Goal: Information Seeking & Learning: Find specific fact

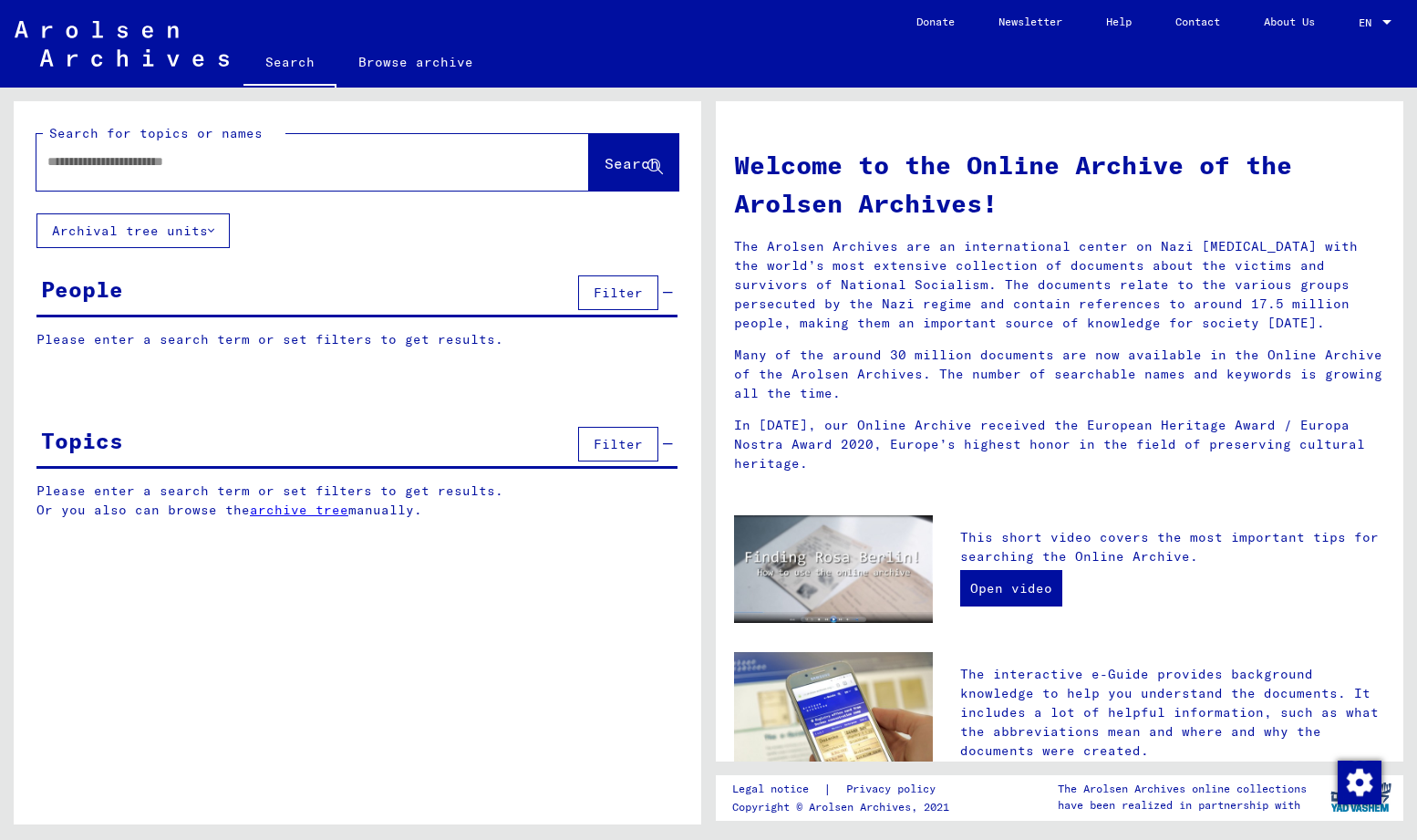
click at [114, 160] on input "text" at bounding box center [291, 161] width 487 height 20
type input "*******"
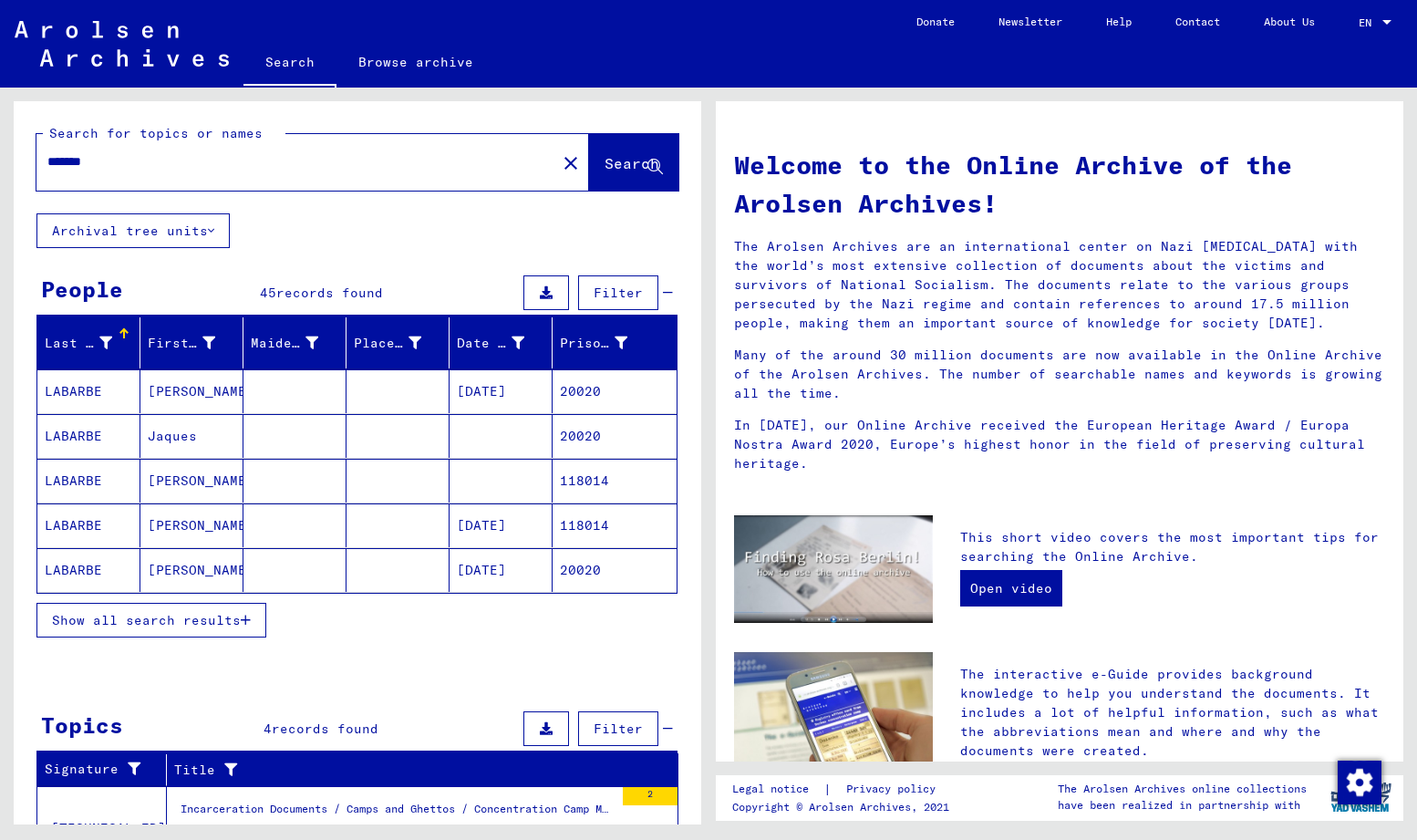
click at [237, 615] on span "Show all search results" at bounding box center [147, 621] width 189 height 17
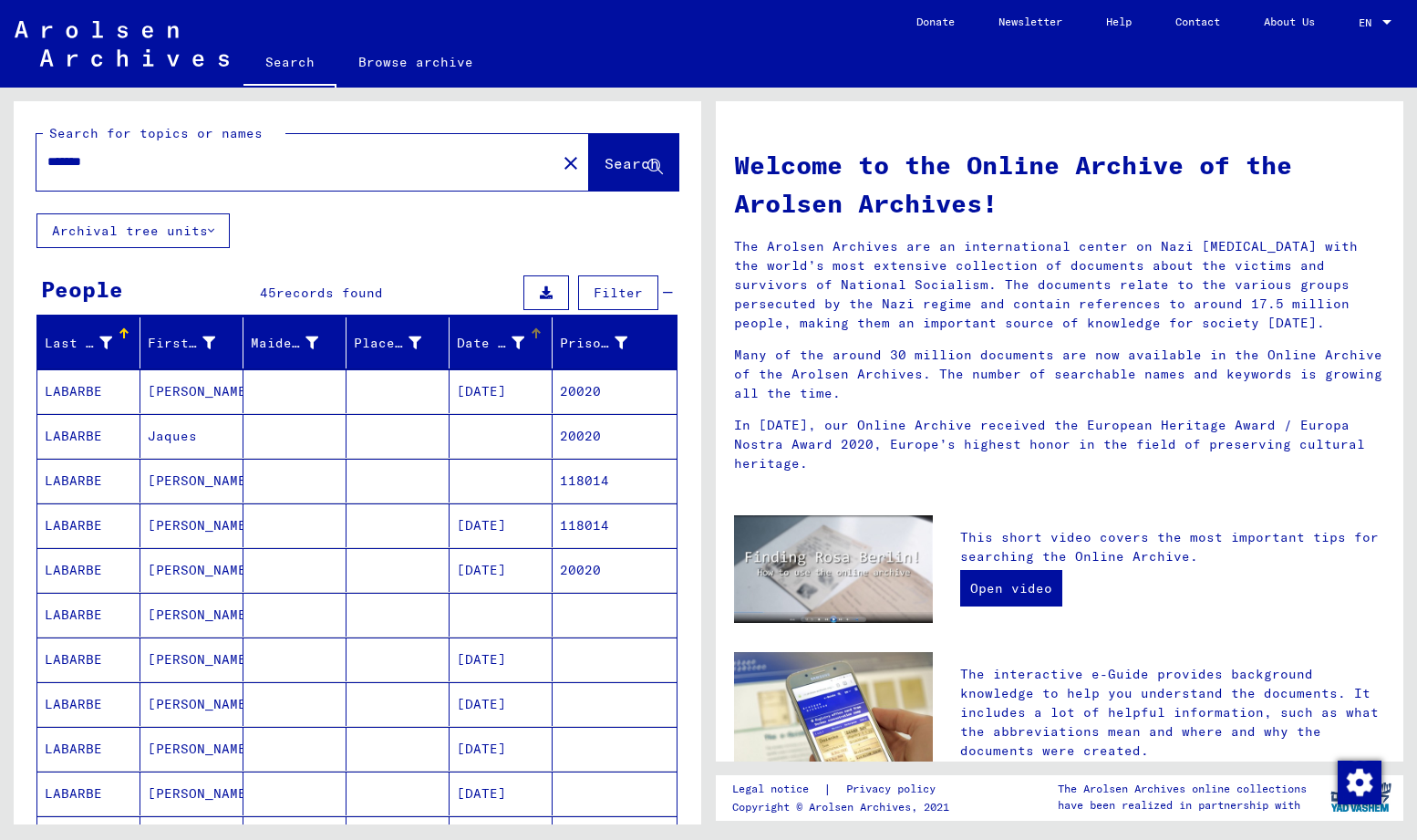
click at [520, 336] on div "Date of Birth" at bounding box center [490, 343] width 67 height 20
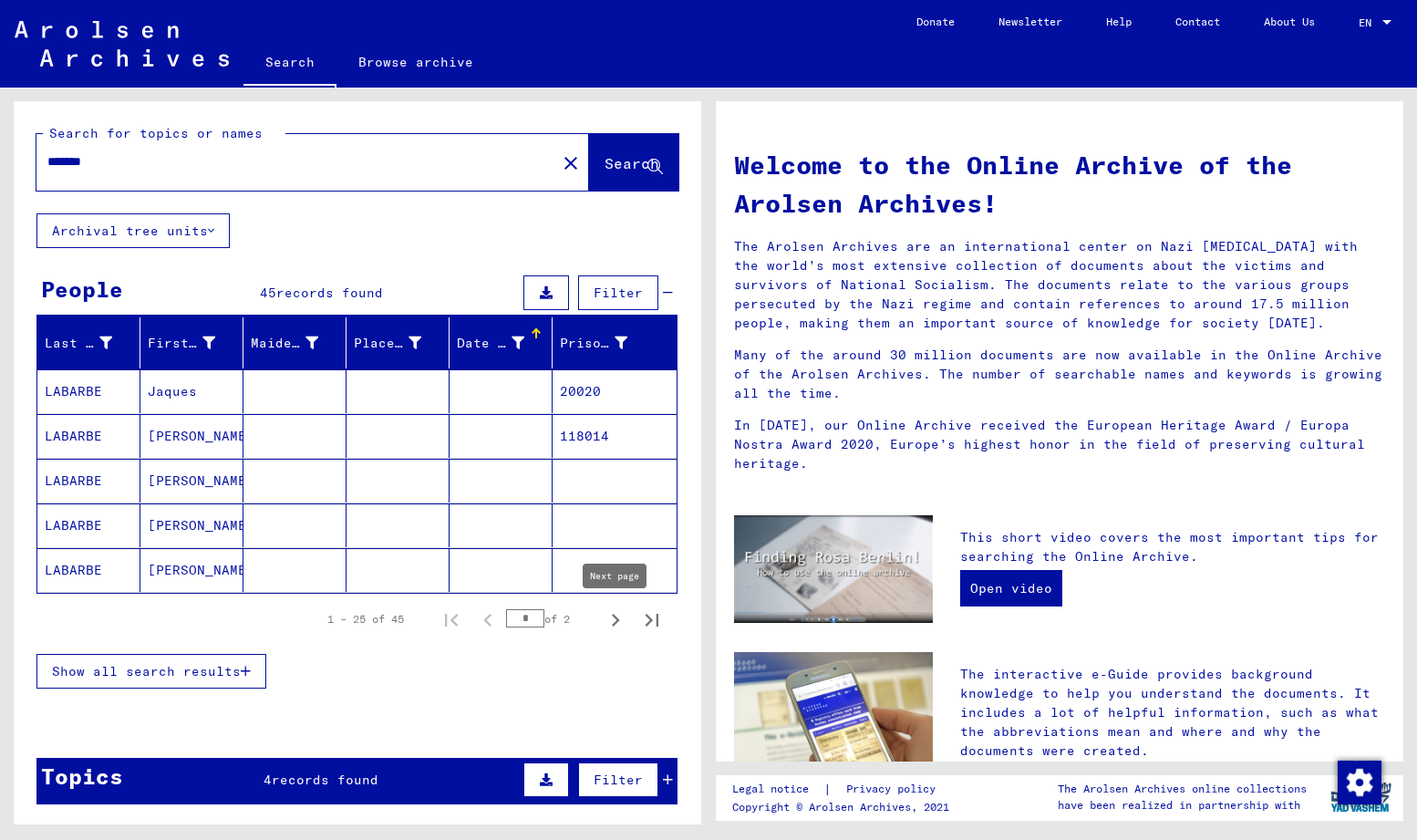
click at [617, 621] on icon "Next page" at bounding box center [616, 620] width 8 height 13
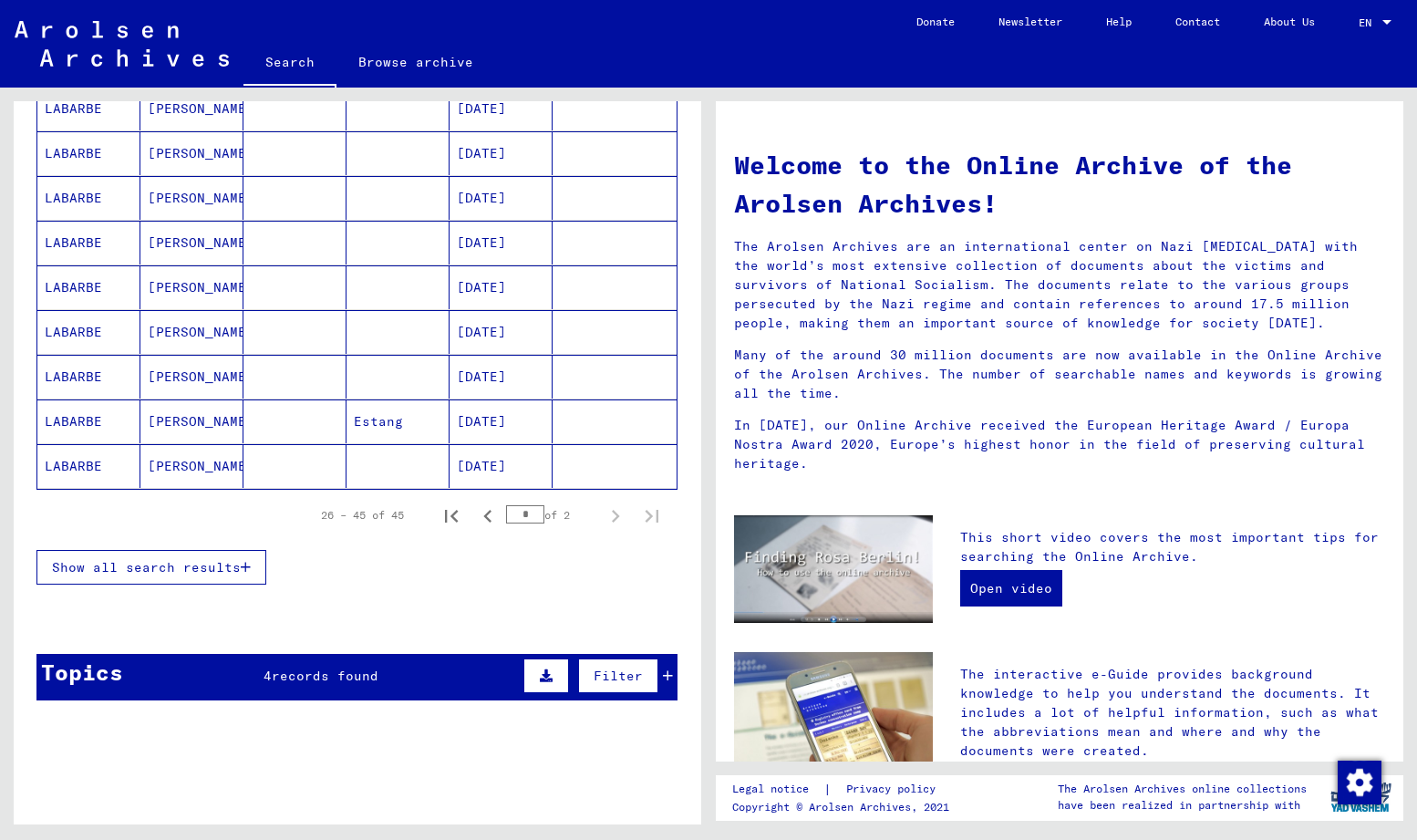
scroll to position [887, 0]
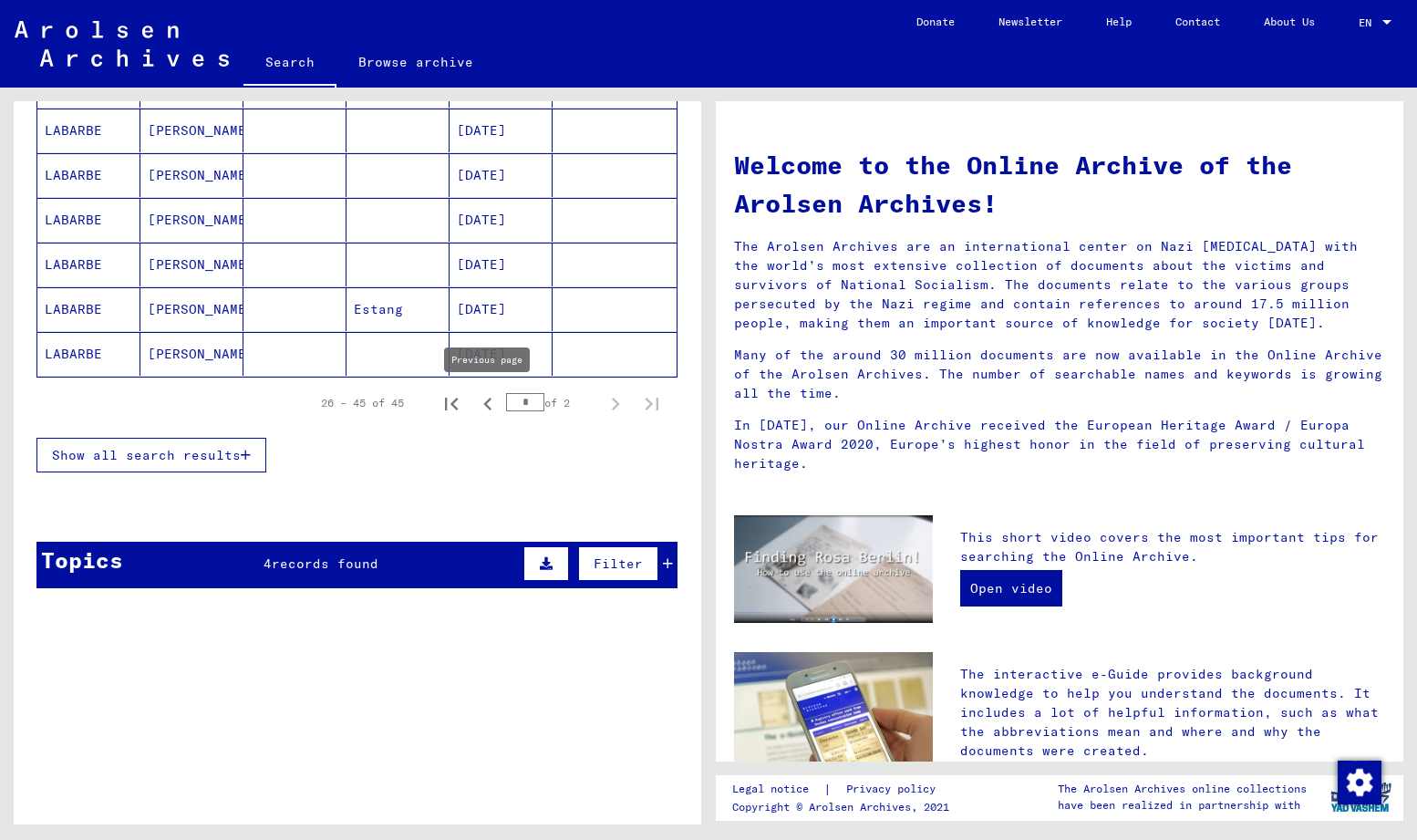
click at [485, 402] on icon "Previous page" at bounding box center [487, 403] width 25 height 25
type input "*"
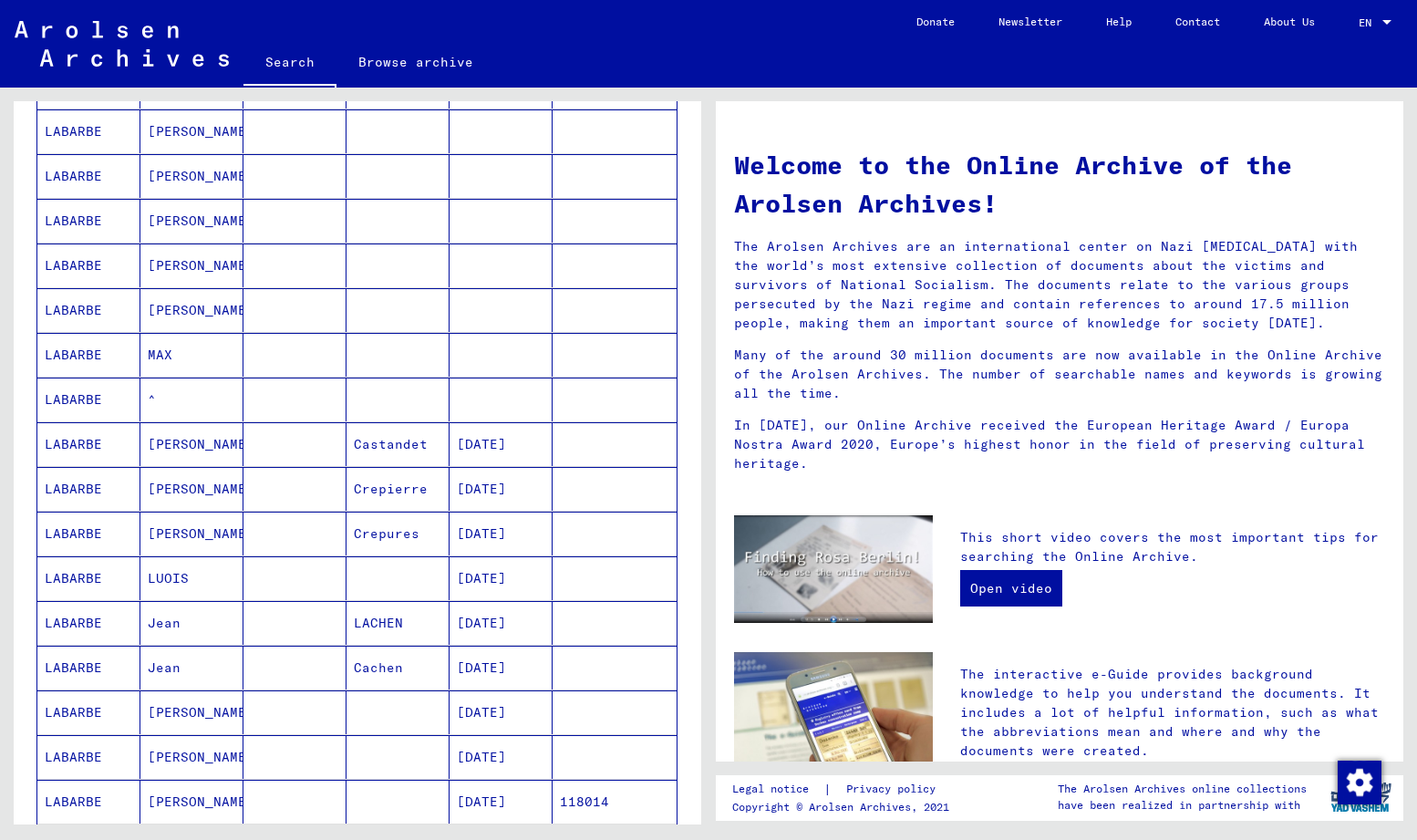
scroll to position [0, 0]
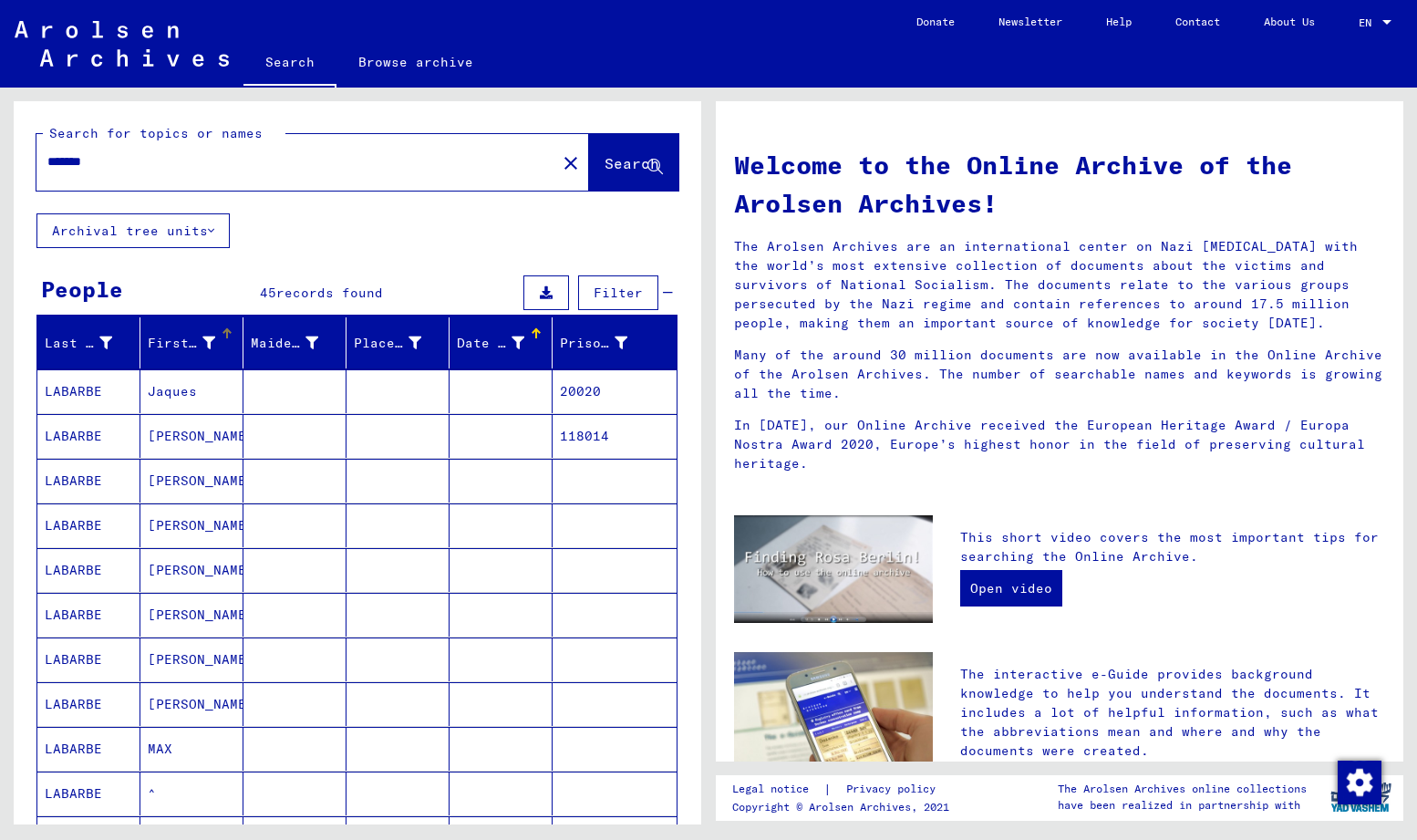
click at [197, 342] on div "First Name" at bounding box center [181, 343] width 67 height 20
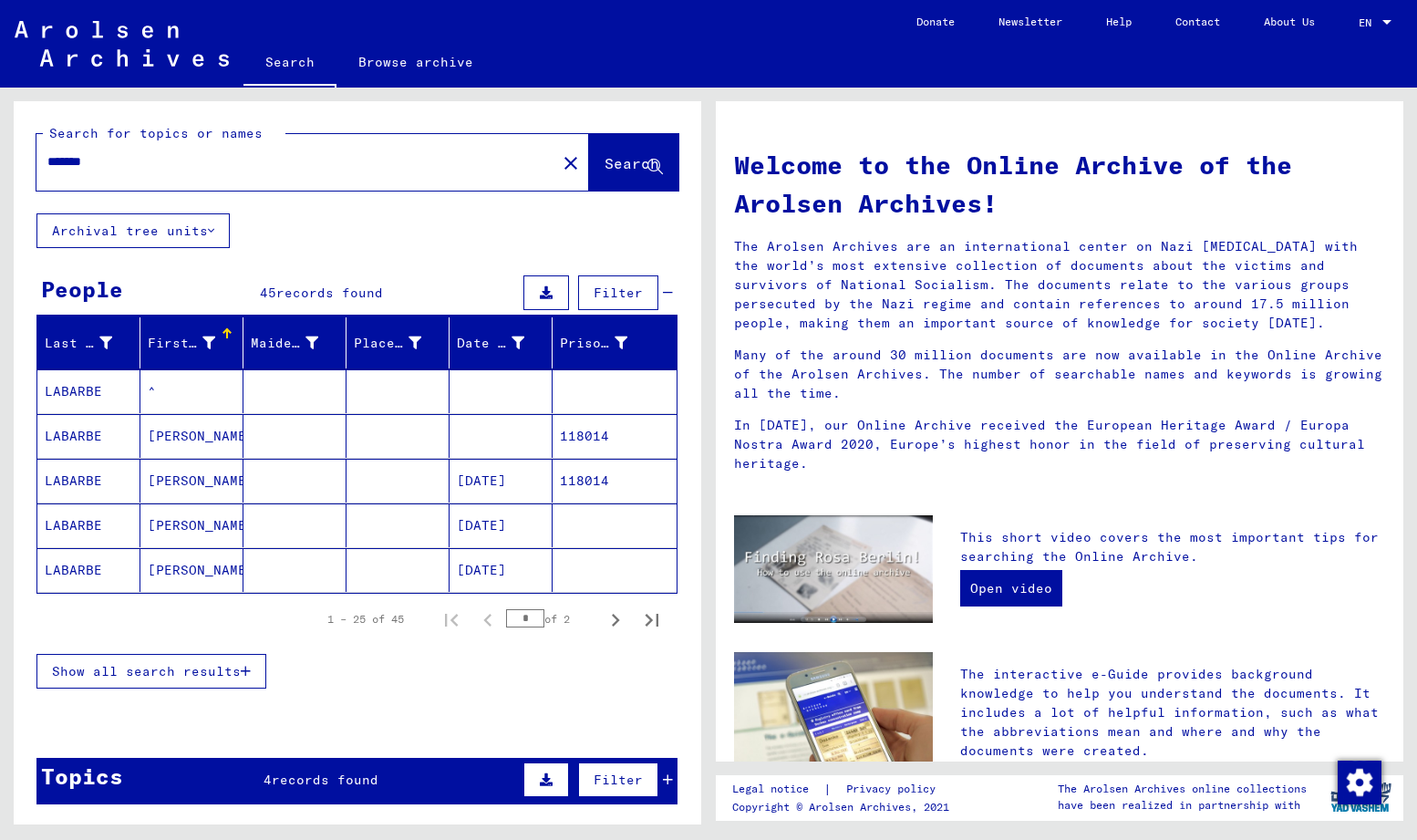
click at [206, 672] on span "Show all search results" at bounding box center [147, 671] width 189 height 17
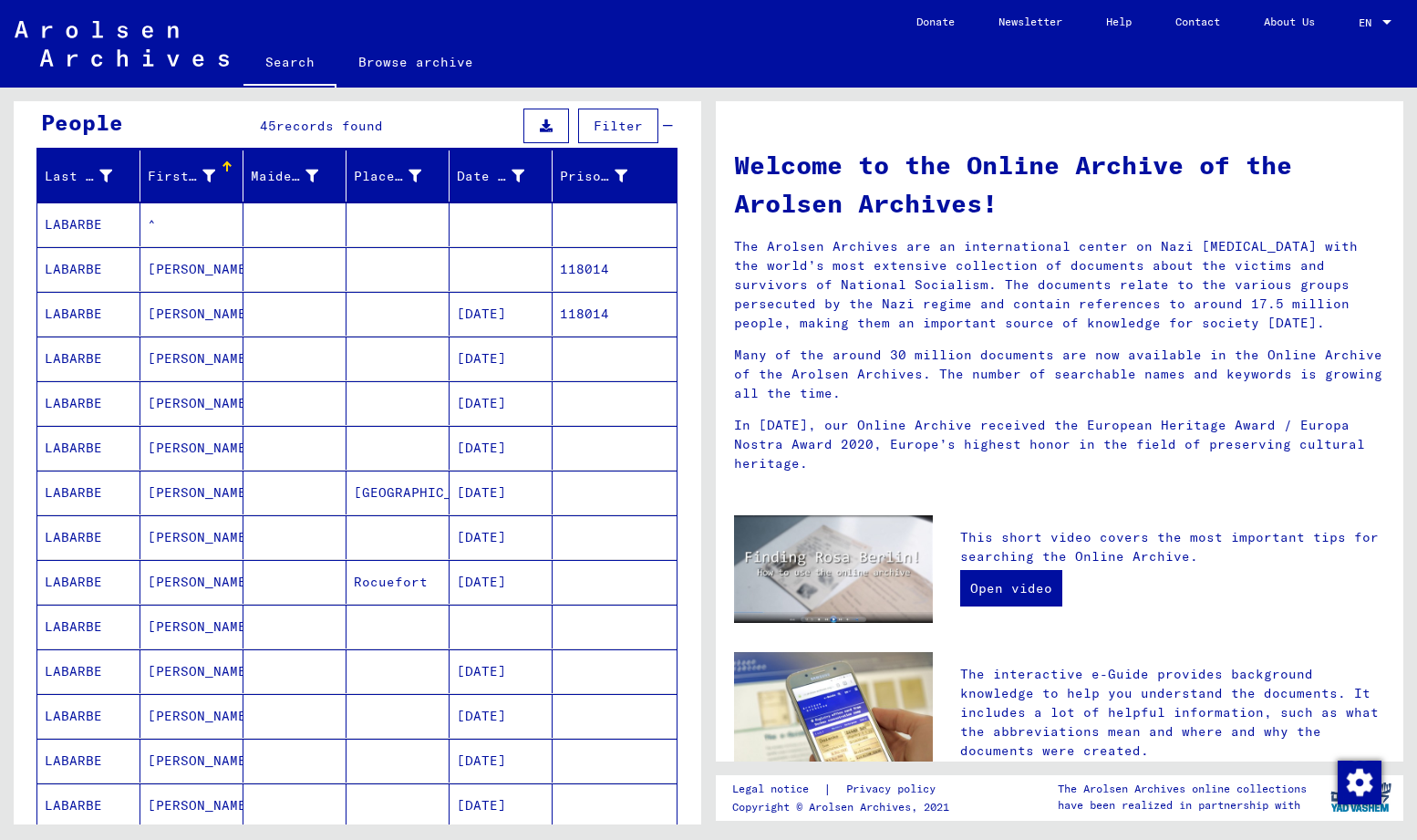
scroll to position [99, 0]
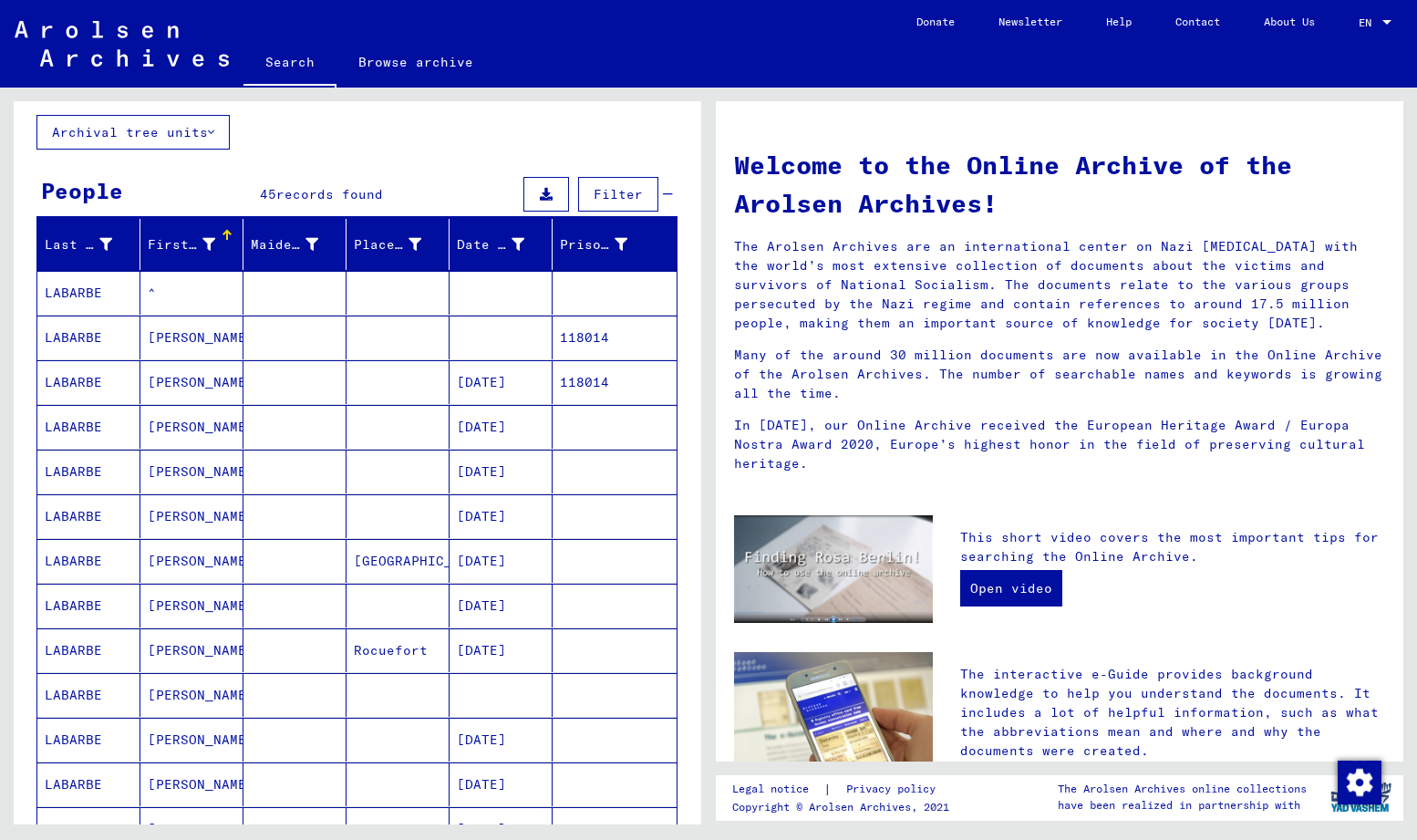
click at [618, 192] on span "Filter" at bounding box center [618, 194] width 49 height 17
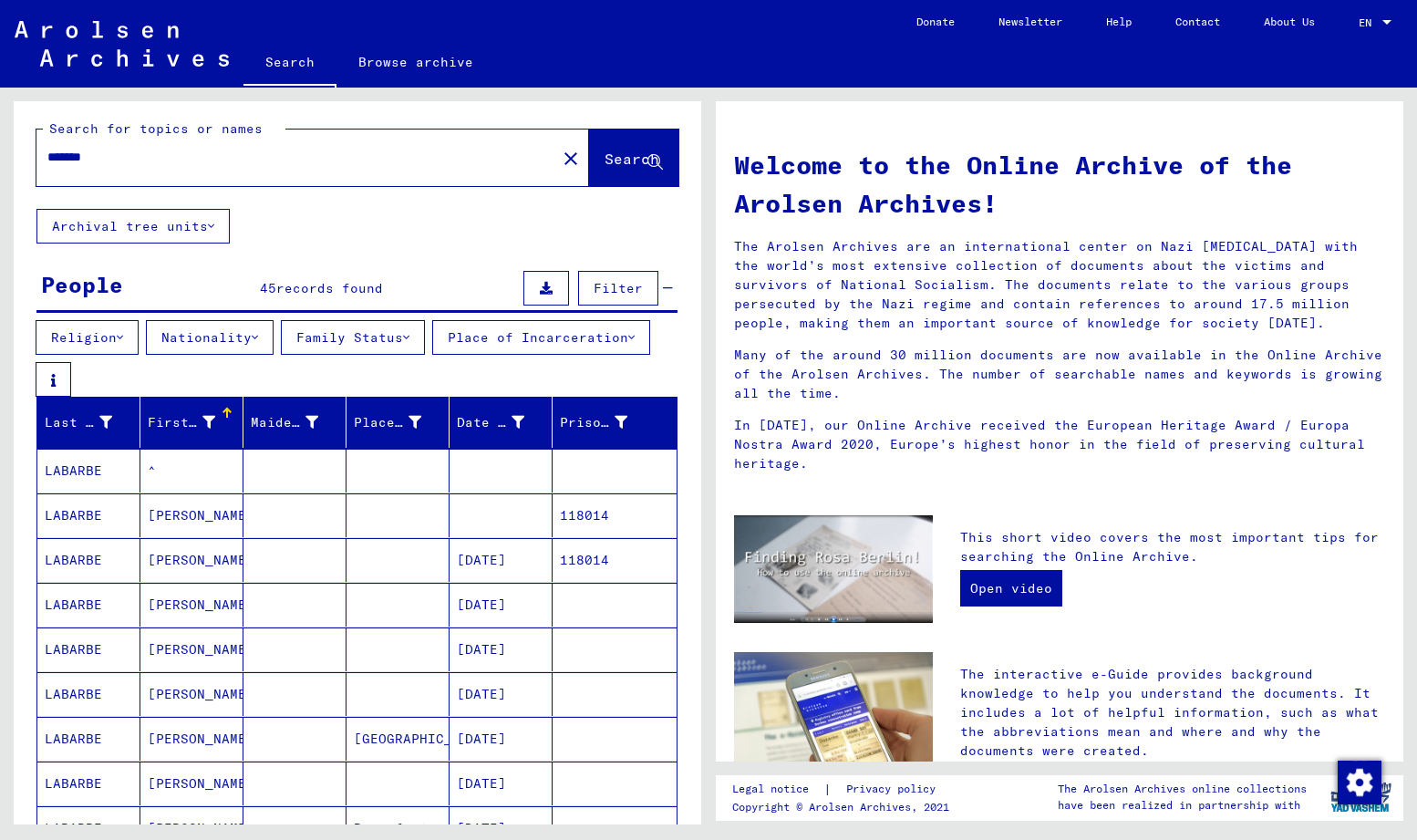
scroll to position [0, 0]
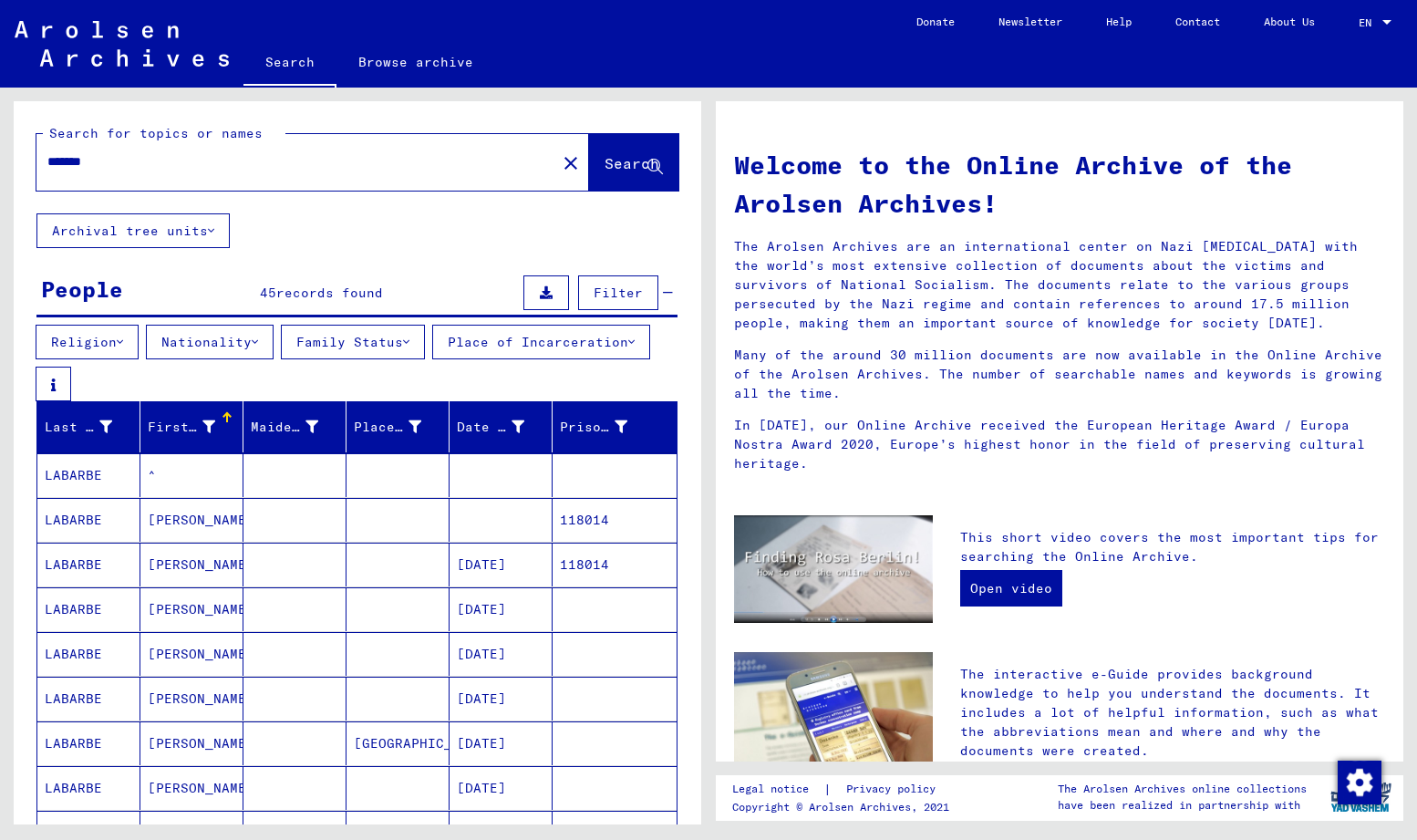
click at [672, 291] on icon at bounding box center [667, 293] width 10 height 13
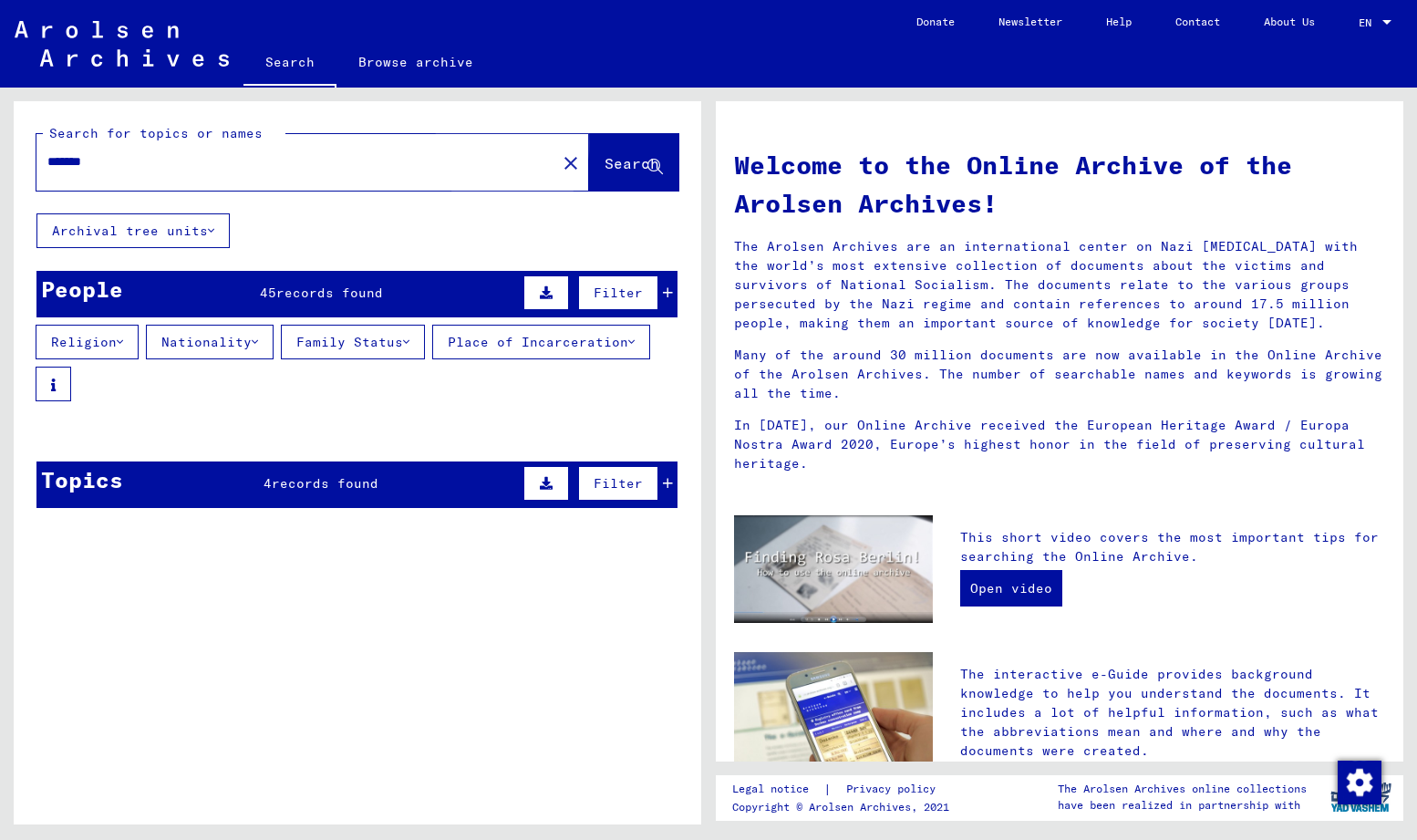
click at [605, 165] on span "Search" at bounding box center [632, 163] width 55 height 19
click at [605, 162] on span "Search" at bounding box center [632, 163] width 55 height 19
click at [200, 163] on input "*******" at bounding box center [291, 161] width 487 height 20
click at [296, 474] on mat-cell at bounding box center [295, 475] width 103 height 44
